Goal: Information Seeking & Learning: Check status

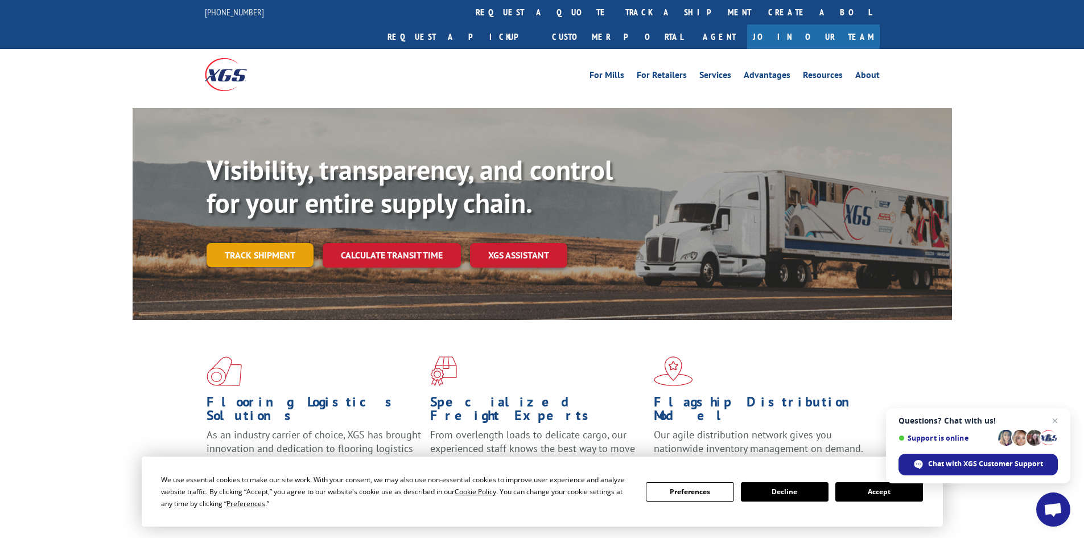
click at [266, 243] on link "Track shipment" at bounding box center [259, 255] width 107 height 24
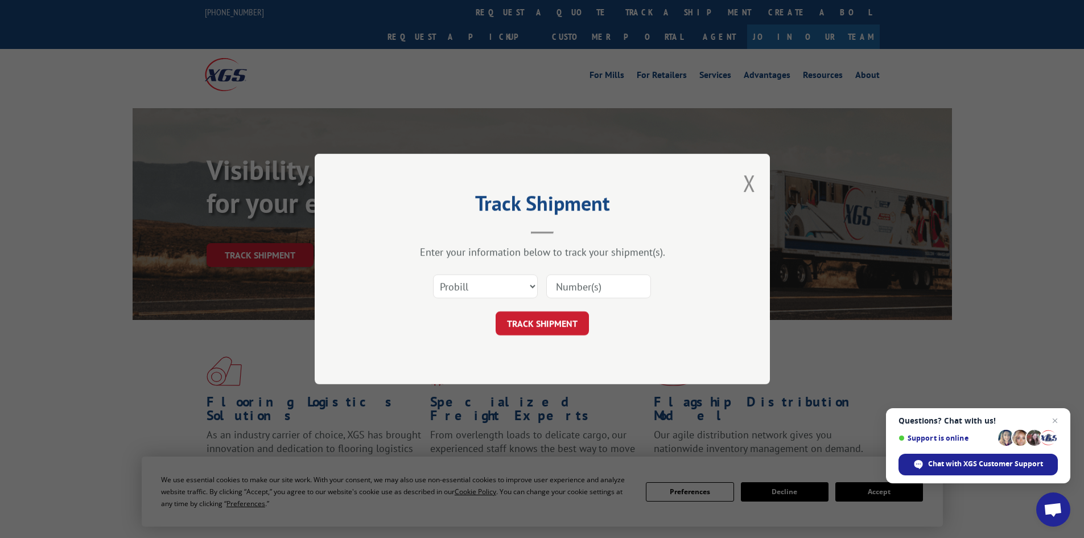
click at [564, 285] on input at bounding box center [598, 286] width 105 height 24
paste input "7058216"
type input "7058216"
click at [568, 320] on button "TRACK SHIPMENT" at bounding box center [541, 323] width 93 height 24
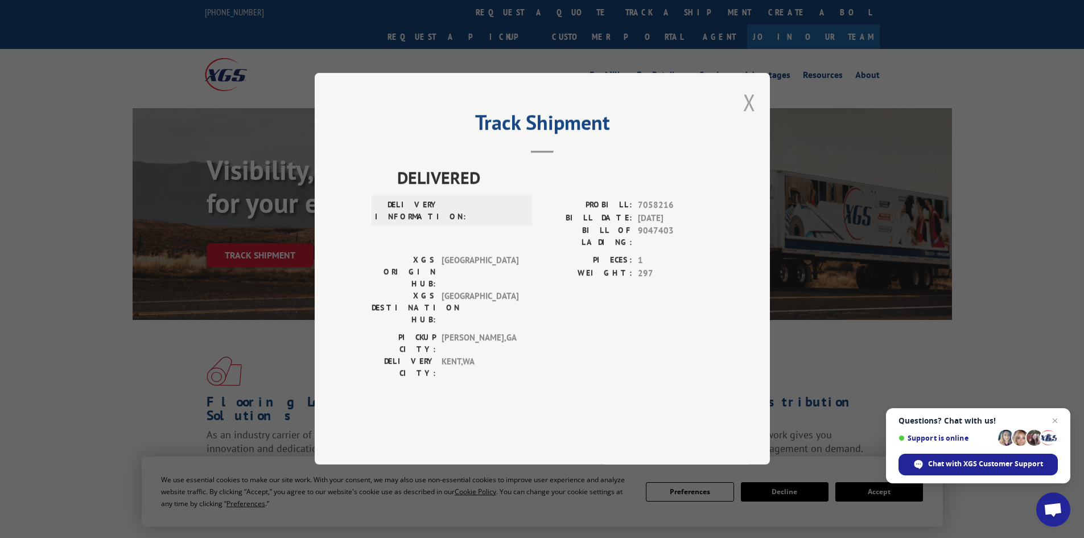
click at [752, 117] on button "Close modal" at bounding box center [749, 102] width 13 height 30
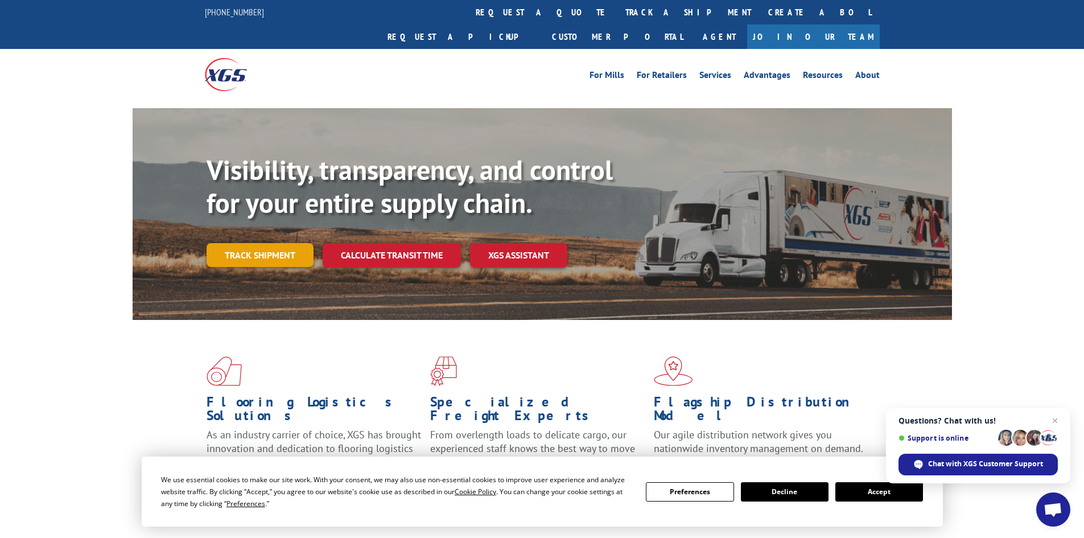
click at [262, 243] on link "Track shipment" at bounding box center [259, 255] width 107 height 24
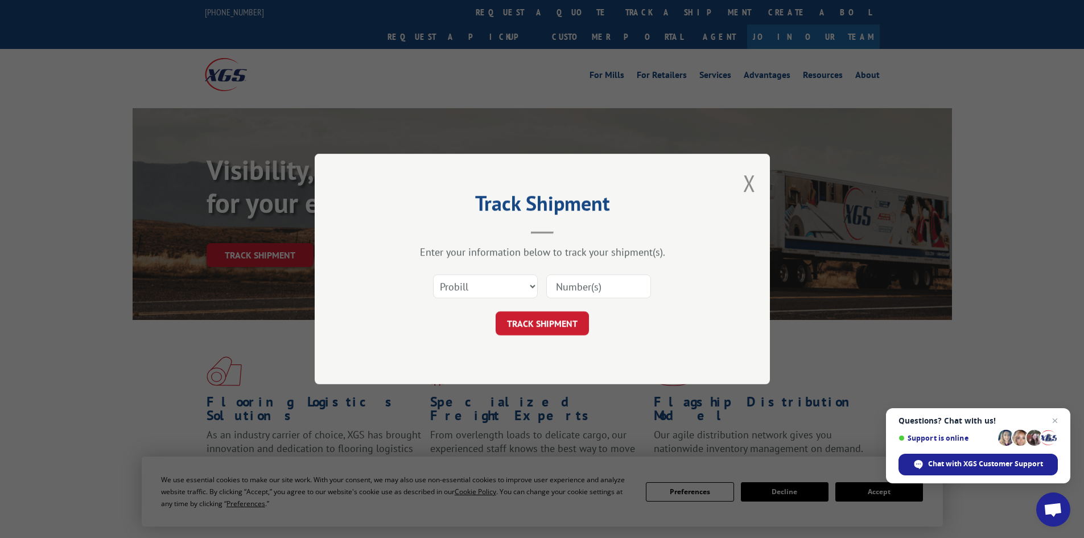
click at [592, 288] on input at bounding box center [598, 286] width 105 height 24
paste input "17674166"
type input "17674166"
click at [581, 327] on button "TRACK SHIPMENT" at bounding box center [541, 323] width 93 height 24
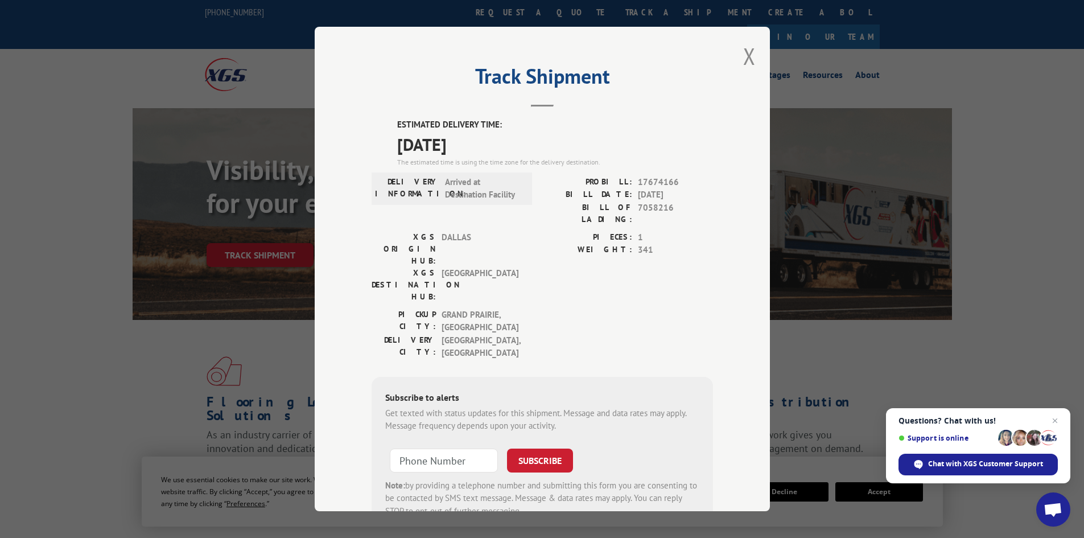
click at [30, 297] on div "Track Shipment ESTIMATED DELIVERY TIME: [DATE] The estimated time is using the …" at bounding box center [542, 269] width 1084 height 538
